Goal: Task Accomplishment & Management: Manage account settings

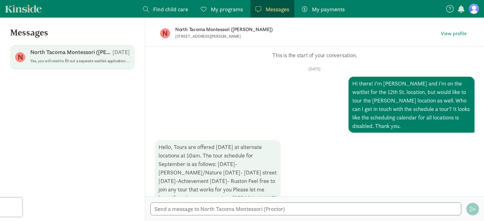
scroll to position [195, 0]
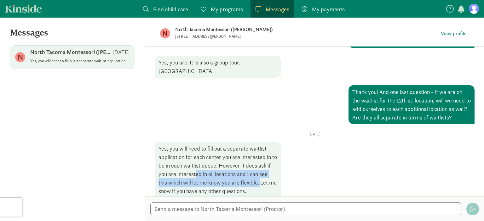
drag, startPoint x: 201, startPoint y: 163, endPoint x: 261, endPoint y: 178, distance: 62.3
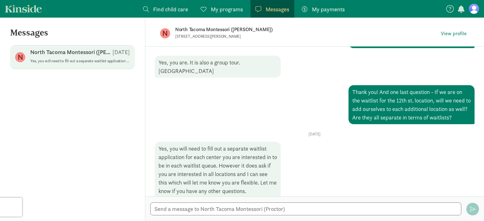
click at [255, 121] on div "Opps, something went wrong :( Retry This is the start of your conversation. Wed…" at bounding box center [315, 32] width 320 height 350
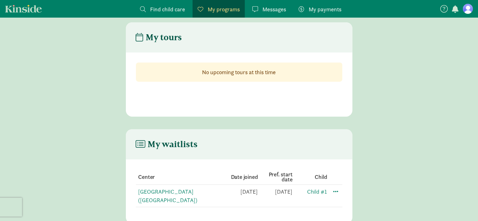
scroll to position [13, 0]
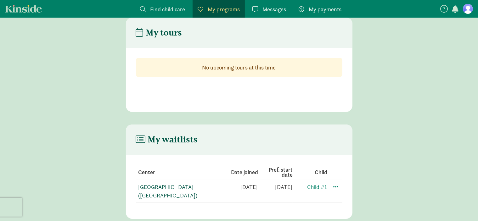
click at [180, 187] on link "[GEOGRAPHIC_DATA] ([GEOGRAPHIC_DATA])" at bounding box center [168, 192] width 59 height 16
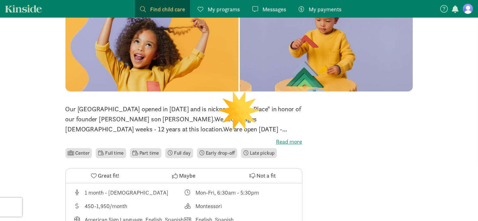
scroll to position [189, 0]
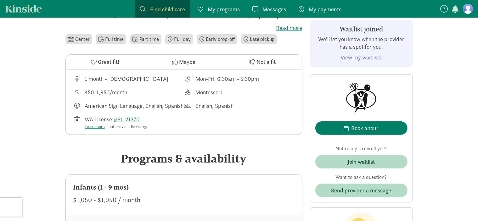
click at [363, 57] on link "View my waitlists" at bounding box center [361, 57] width 41 height 7
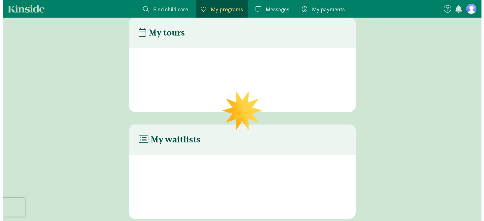
scroll to position [13, 0]
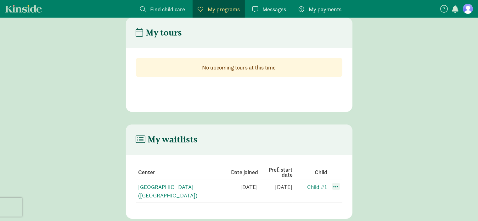
click at [335, 185] on span at bounding box center [337, 187] width 8 height 8
click at [373, 151] on main "My waitlists Center Date joined Pref. start date Child North Tacoma Montessori …" at bounding box center [239, 172] width 478 height 94
click at [351, 201] on div "Edit preferences" at bounding box center [358, 201] width 57 height 14
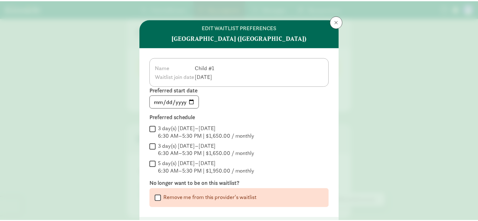
scroll to position [0, 0]
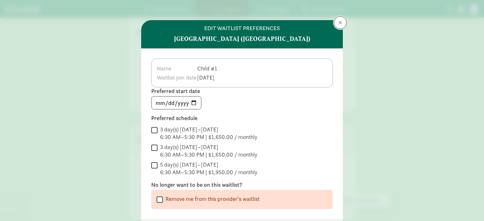
click at [343, 22] on button at bounding box center [340, 22] width 13 height 13
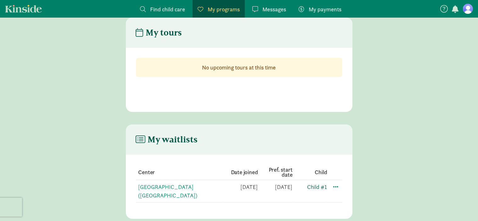
click at [316, 187] on link "Child #1" at bounding box center [318, 187] width 20 height 7
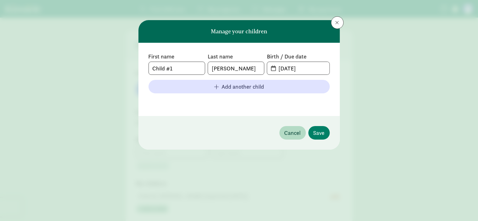
type input "[PERSON_NAME]"
type input "2537227647"
click at [338, 21] on span at bounding box center [338, 22] width 4 height 5
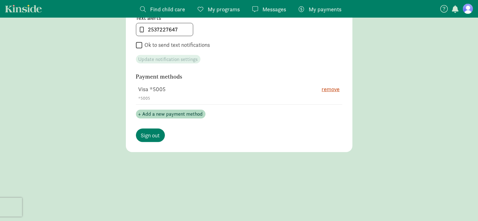
scroll to position [354, 0]
